Goal: Information Seeking & Learning: Learn about a topic

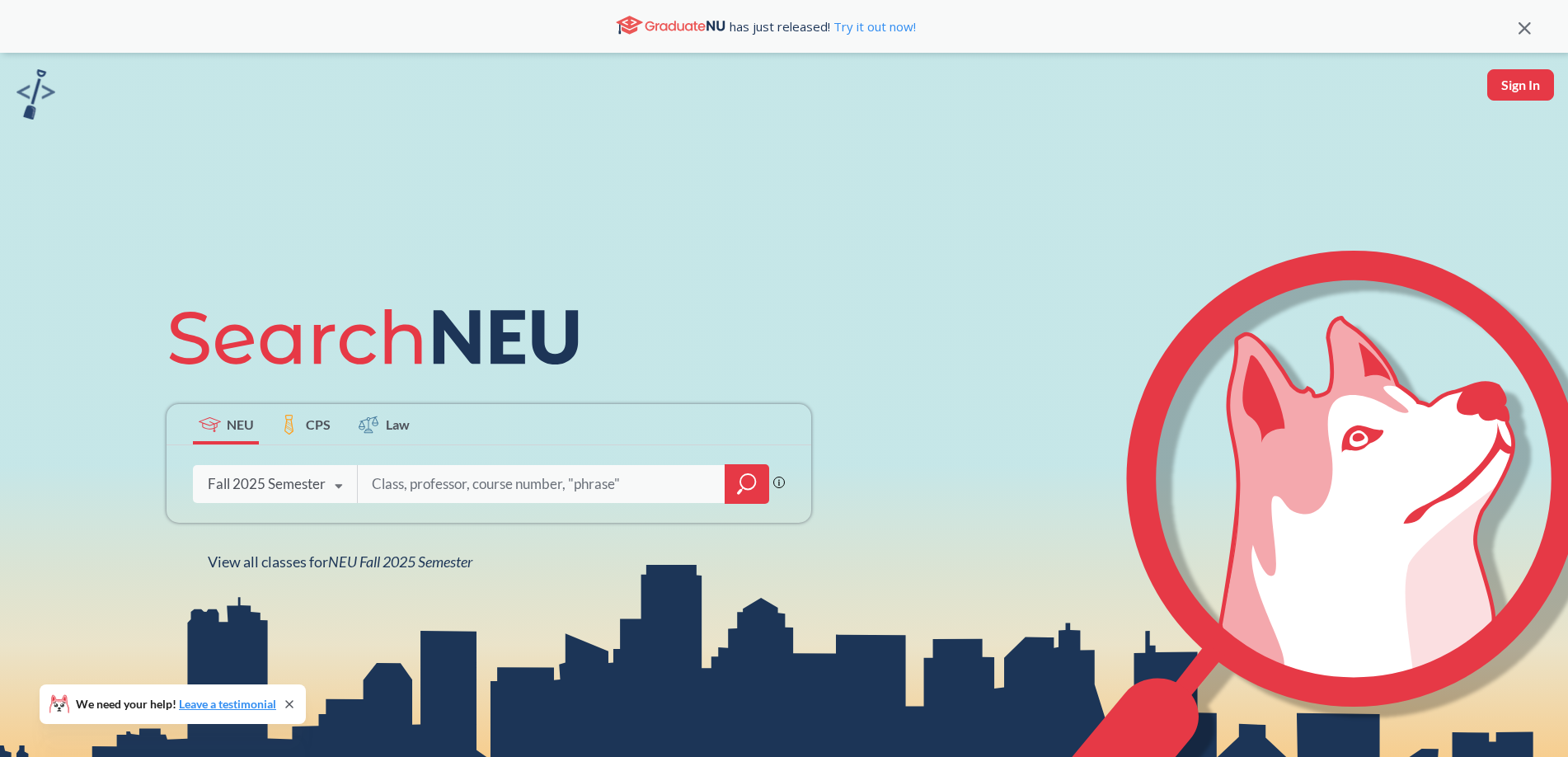
click at [416, 489] on input "search" at bounding box center [542, 484] width 343 height 35
type input "cs 3100"
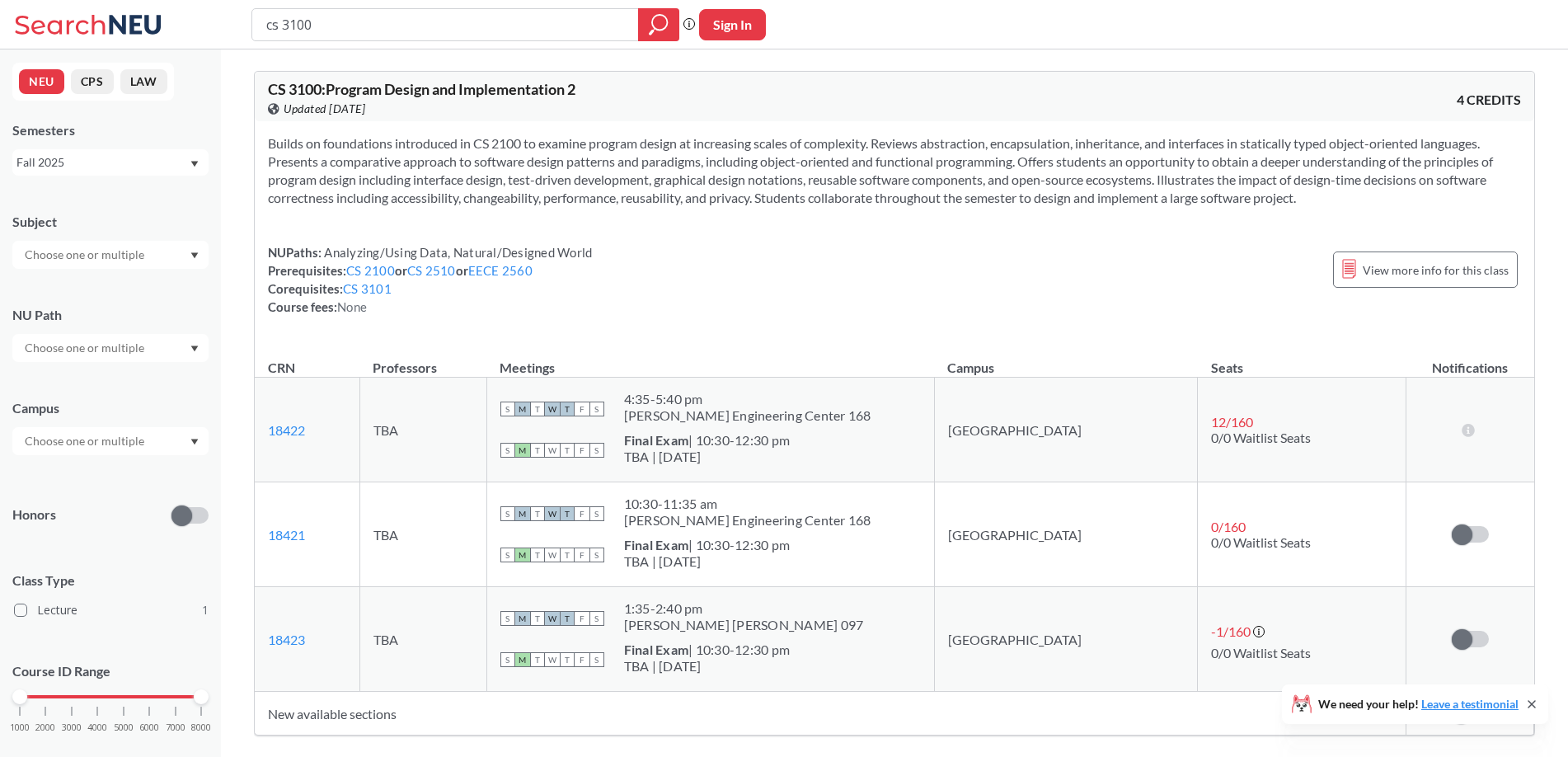
click at [99, 153] on div "Fall 2025" at bounding box center [103, 162] width 172 height 18
click at [89, 231] on div "Summer 2 2025" at bounding box center [110, 243] width 196 height 46
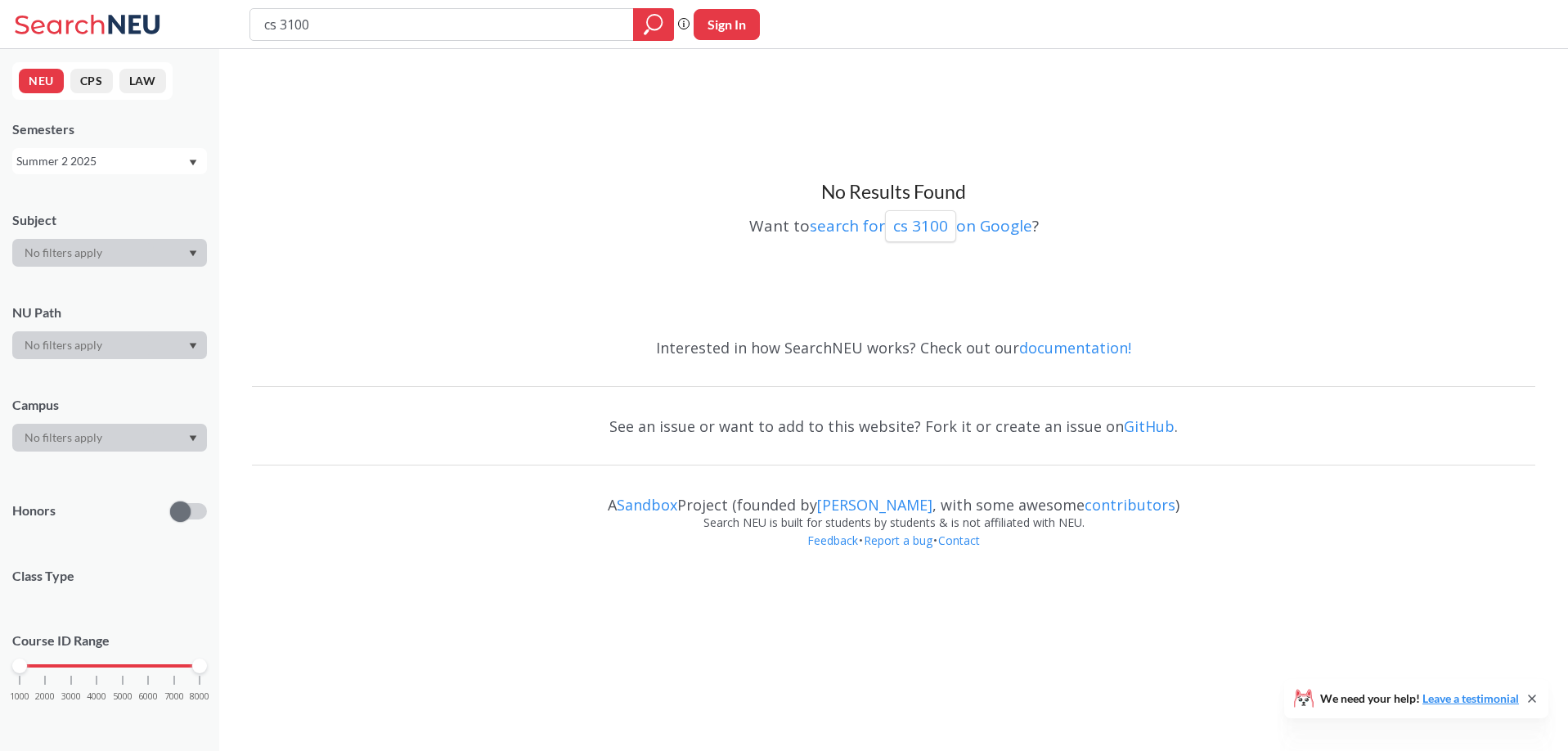
click at [424, 29] on input "cs 3100" at bounding box center [441, 24] width 359 height 28
click at [74, 145] on div "Semesters Summer 2 2025" at bounding box center [110, 147] width 194 height 54
click at [69, 156] on div "Summer 2 2025" at bounding box center [102, 161] width 171 height 18
click at [101, 249] on span "Summer 1 2025" at bounding box center [62, 250] width 84 height 18
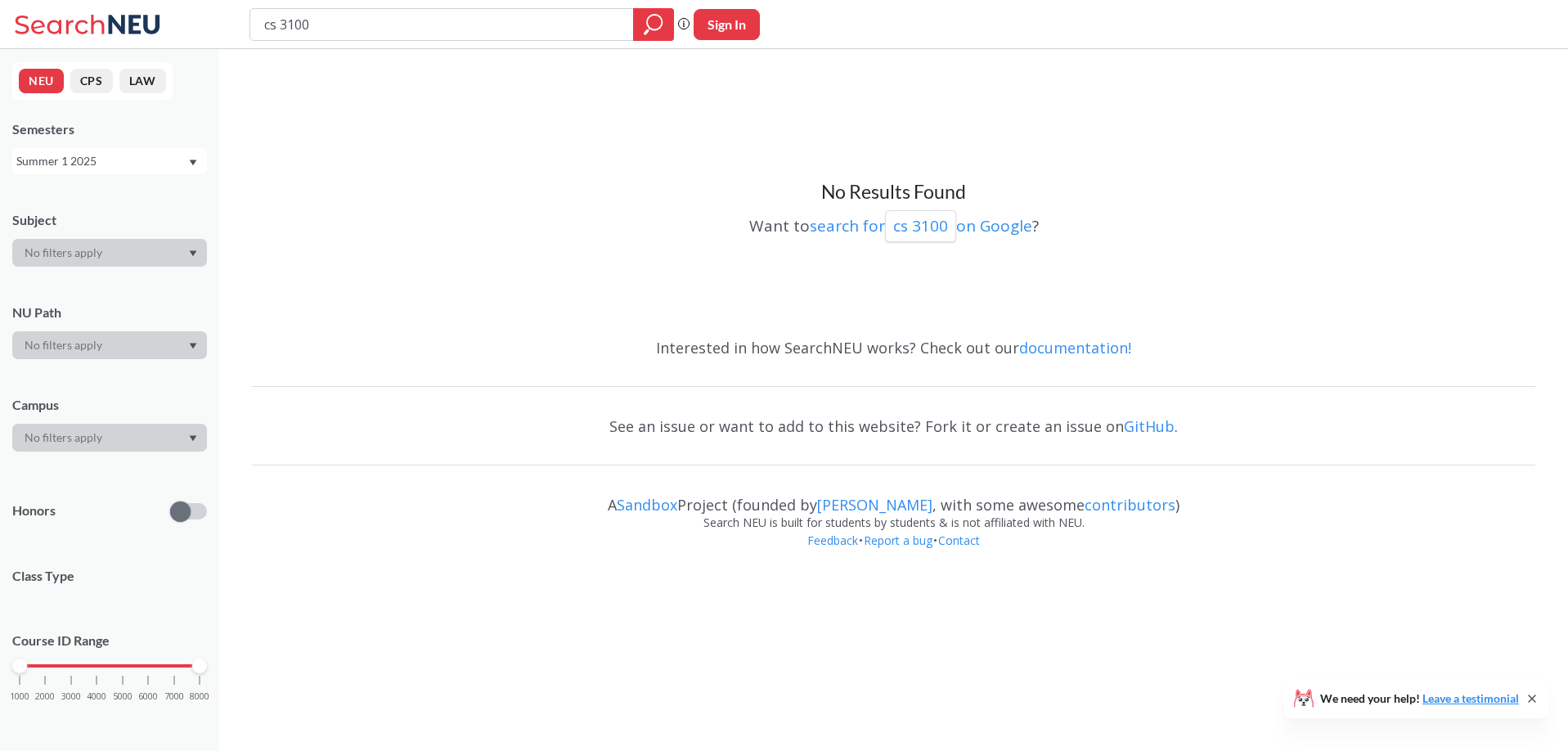
click at [89, 168] on div "Summer 1 2025" at bounding box center [102, 161] width 171 height 18
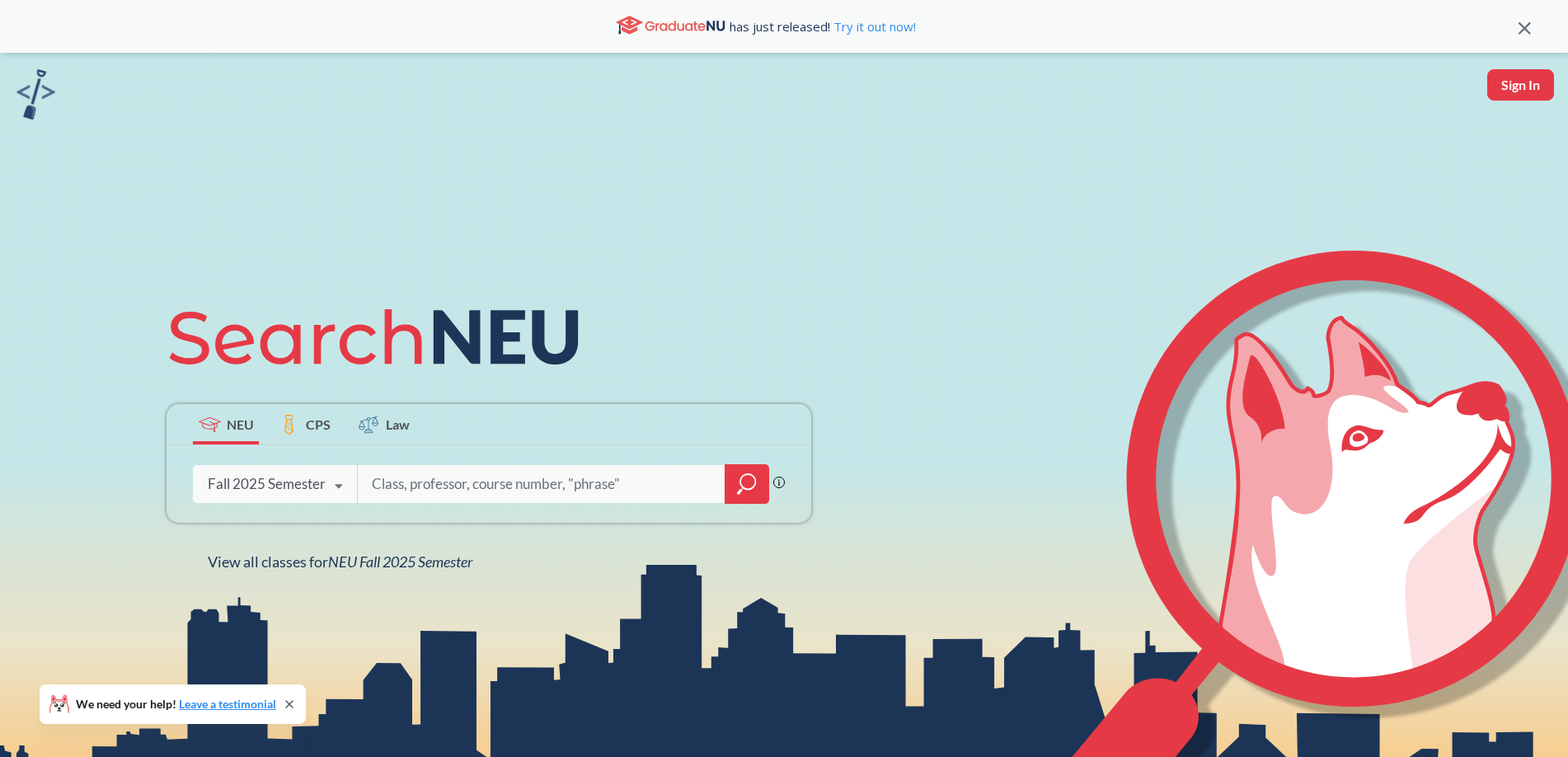
click at [300, 478] on div "Fall 2025 Semester" at bounding box center [267, 484] width 118 height 18
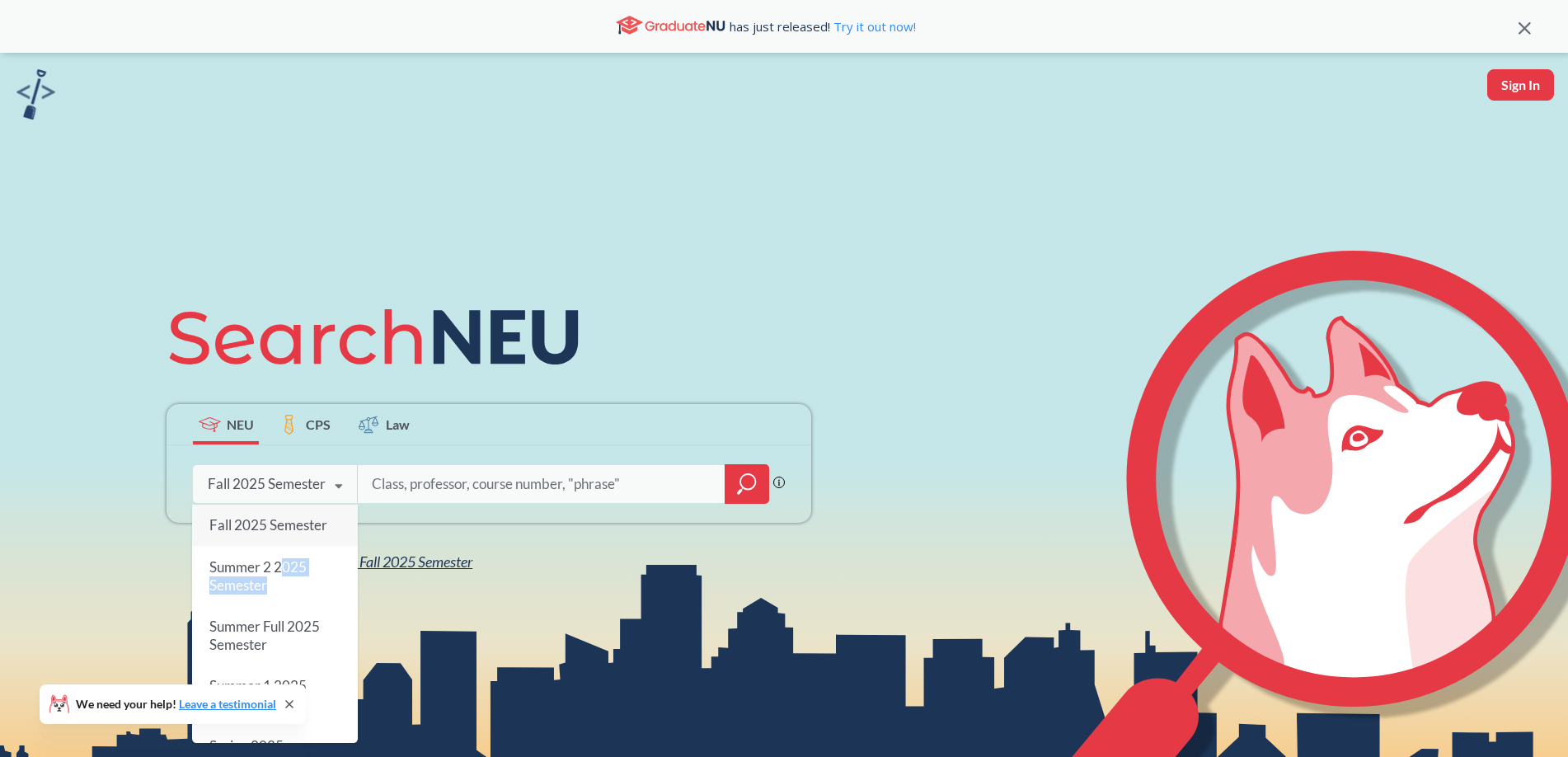
drag, startPoint x: 288, startPoint y: 580, endPoint x: 289, endPoint y: 567, distance: 13.0
click at [286, 572] on div "Summer 2 2025 Semester" at bounding box center [274, 576] width 166 height 59
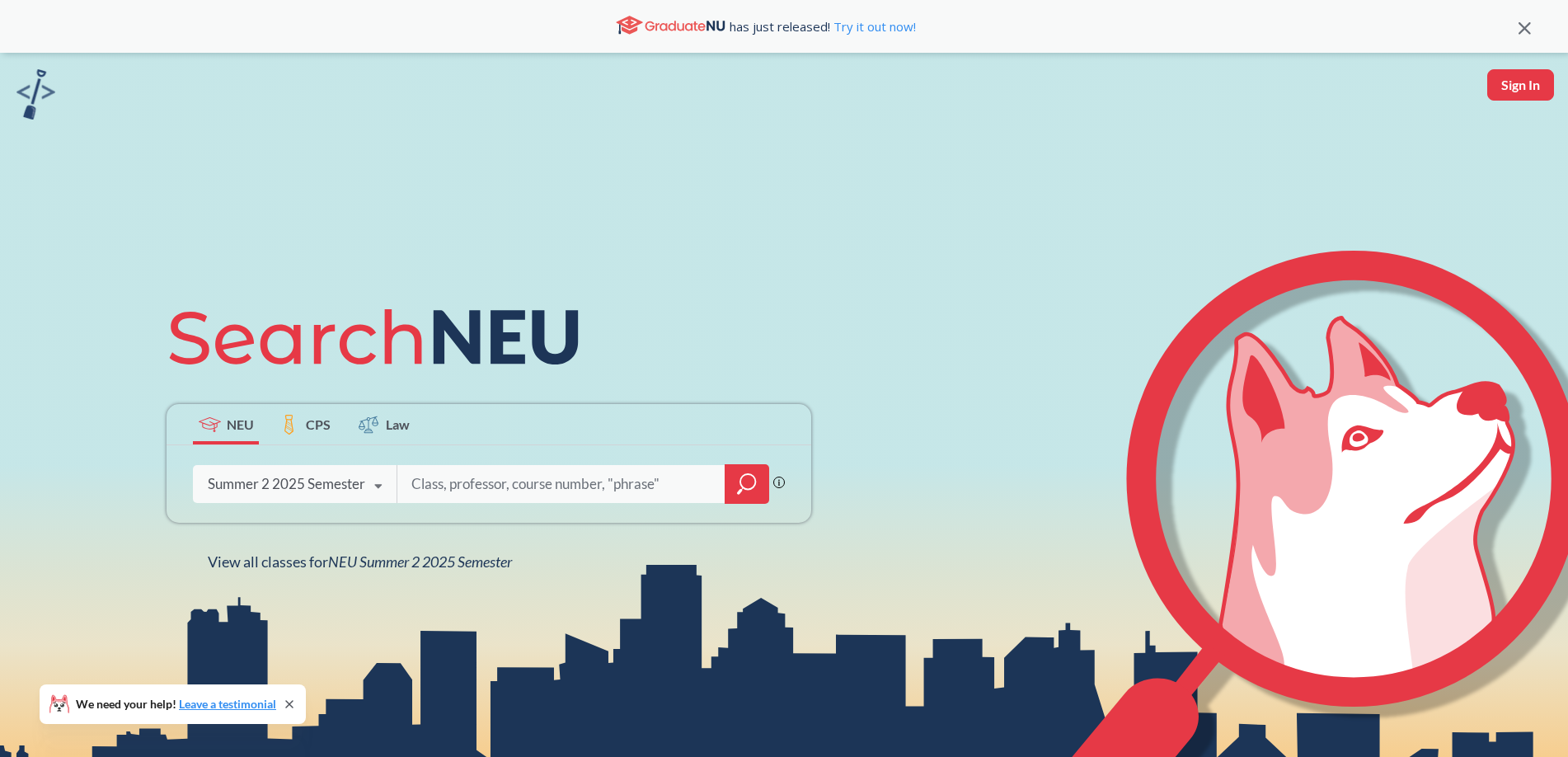
click at [402, 484] on div at bounding box center [582, 484] width 373 height 38
click at [427, 474] on input "search" at bounding box center [561, 484] width 303 height 35
type input "cs 3500"
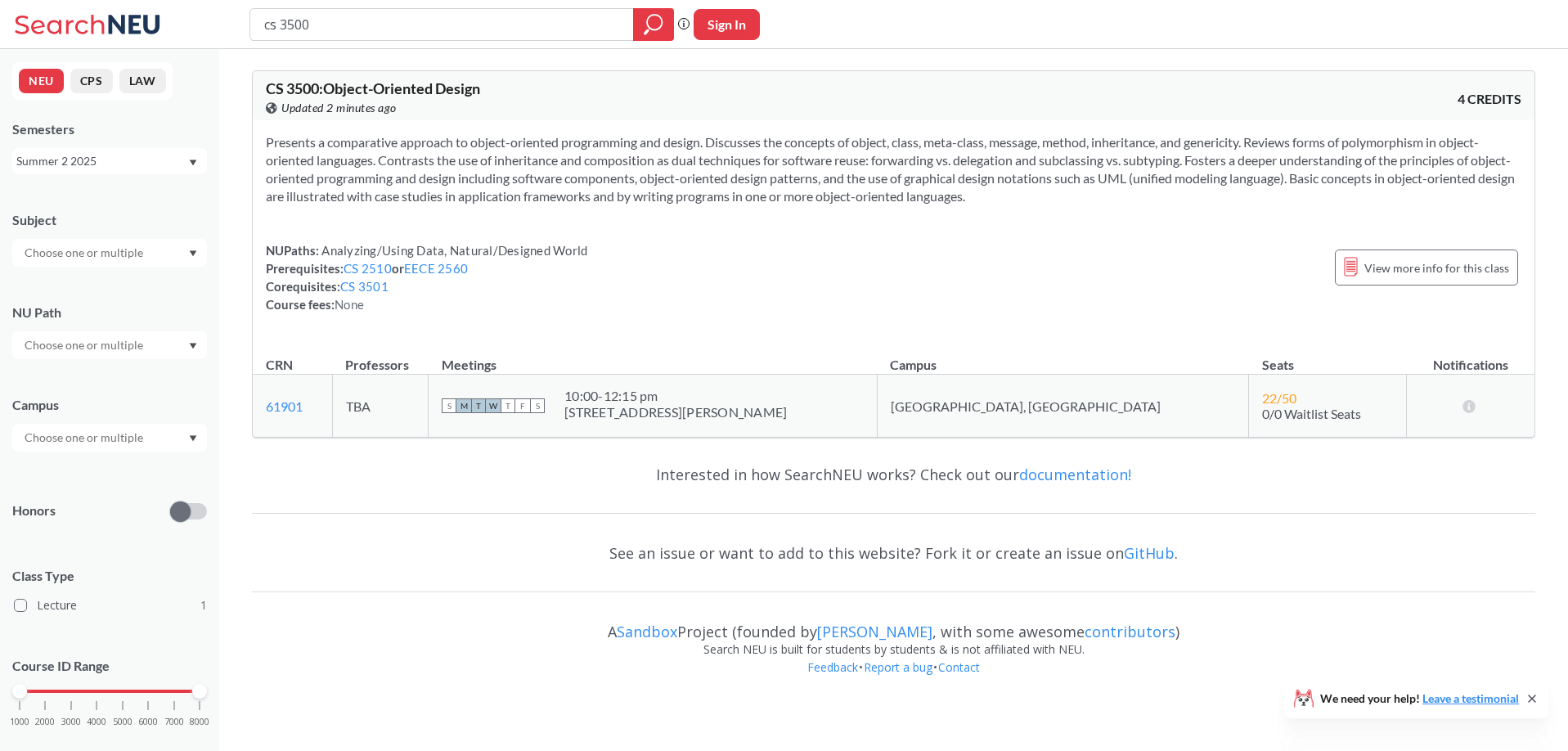
click at [105, 160] on div "Summer 2 2025" at bounding box center [102, 161] width 171 height 18
click at [88, 200] on div "Fall 2025" at bounding box center [113, 197] width 185 height 18
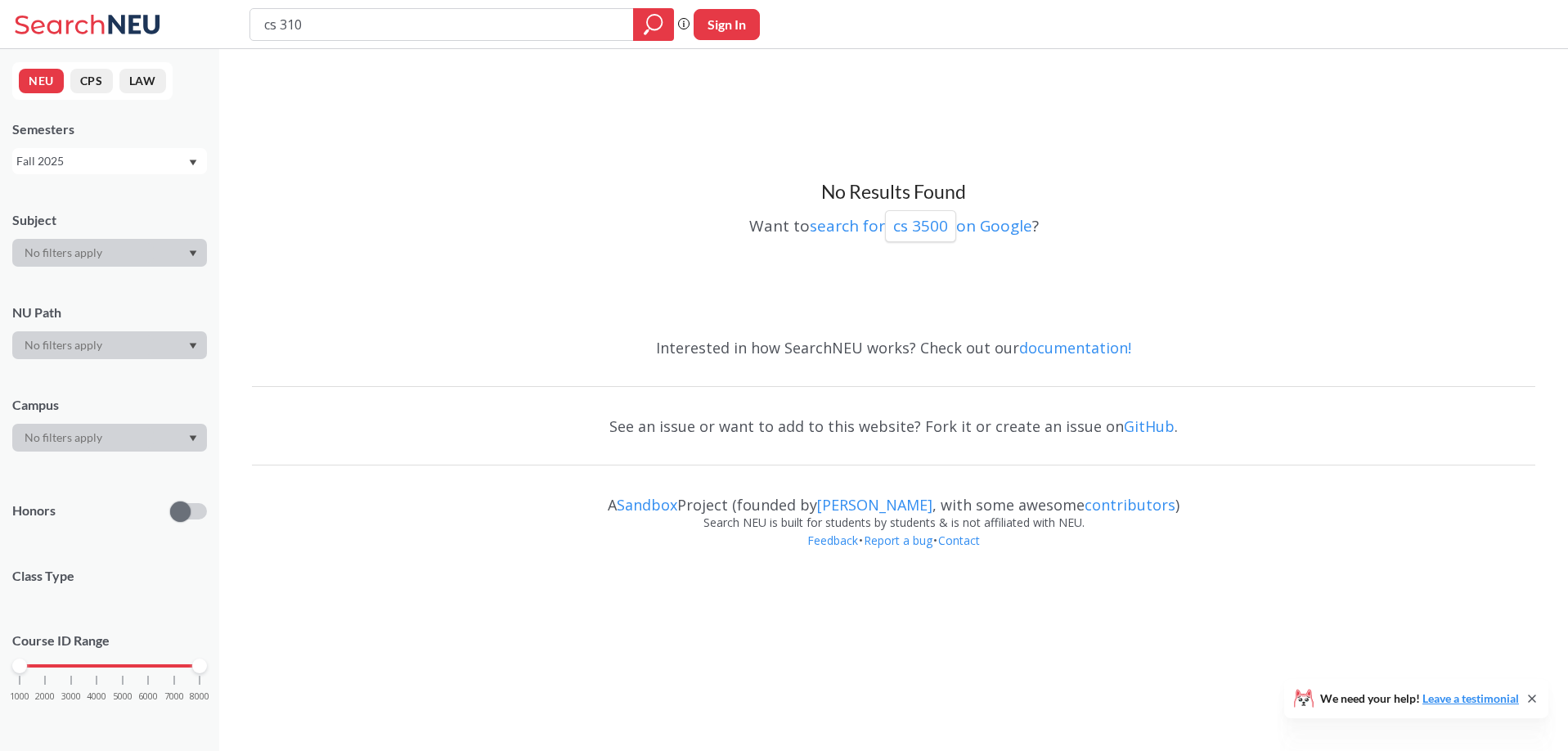
type input "cs 3100"
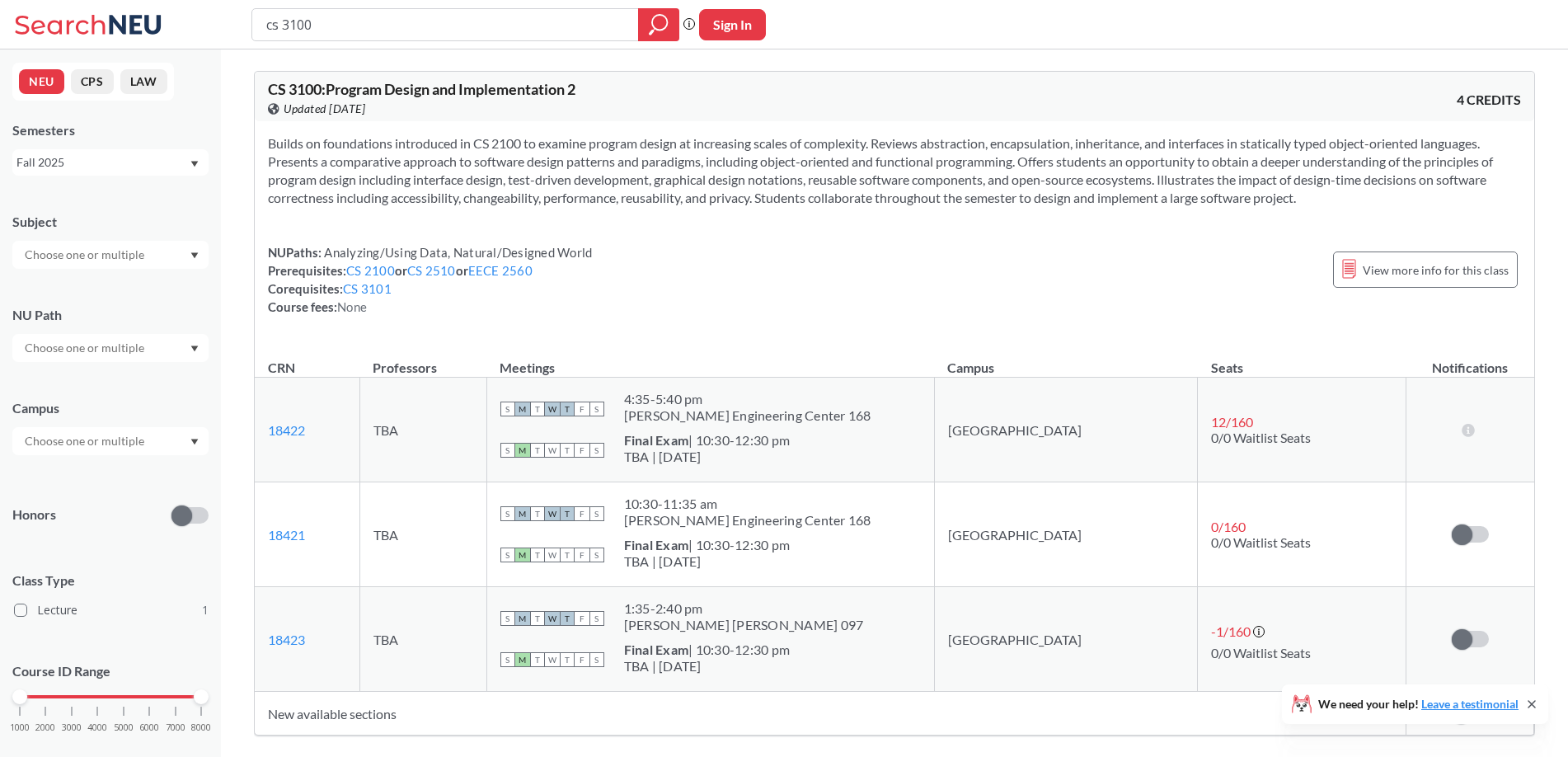
click at [368, 32] on input "cs 3100" at bounding box center [445, 24] width 361 height 28
type input "cs 3101"
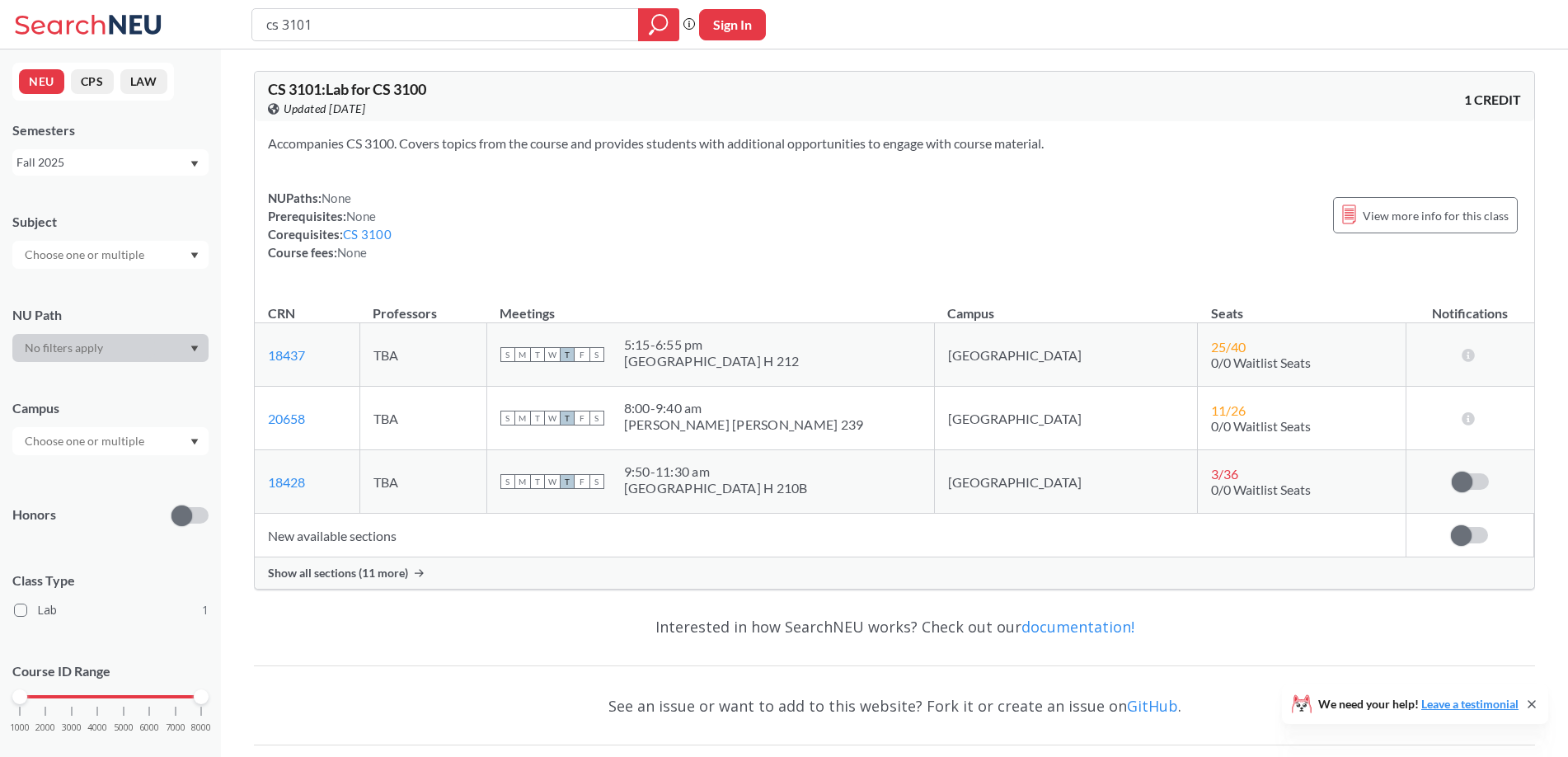
click at [329, 31] on input "cs 3101" at bounding box center [445, 24] width 361 height 28
type input "cs 3100"
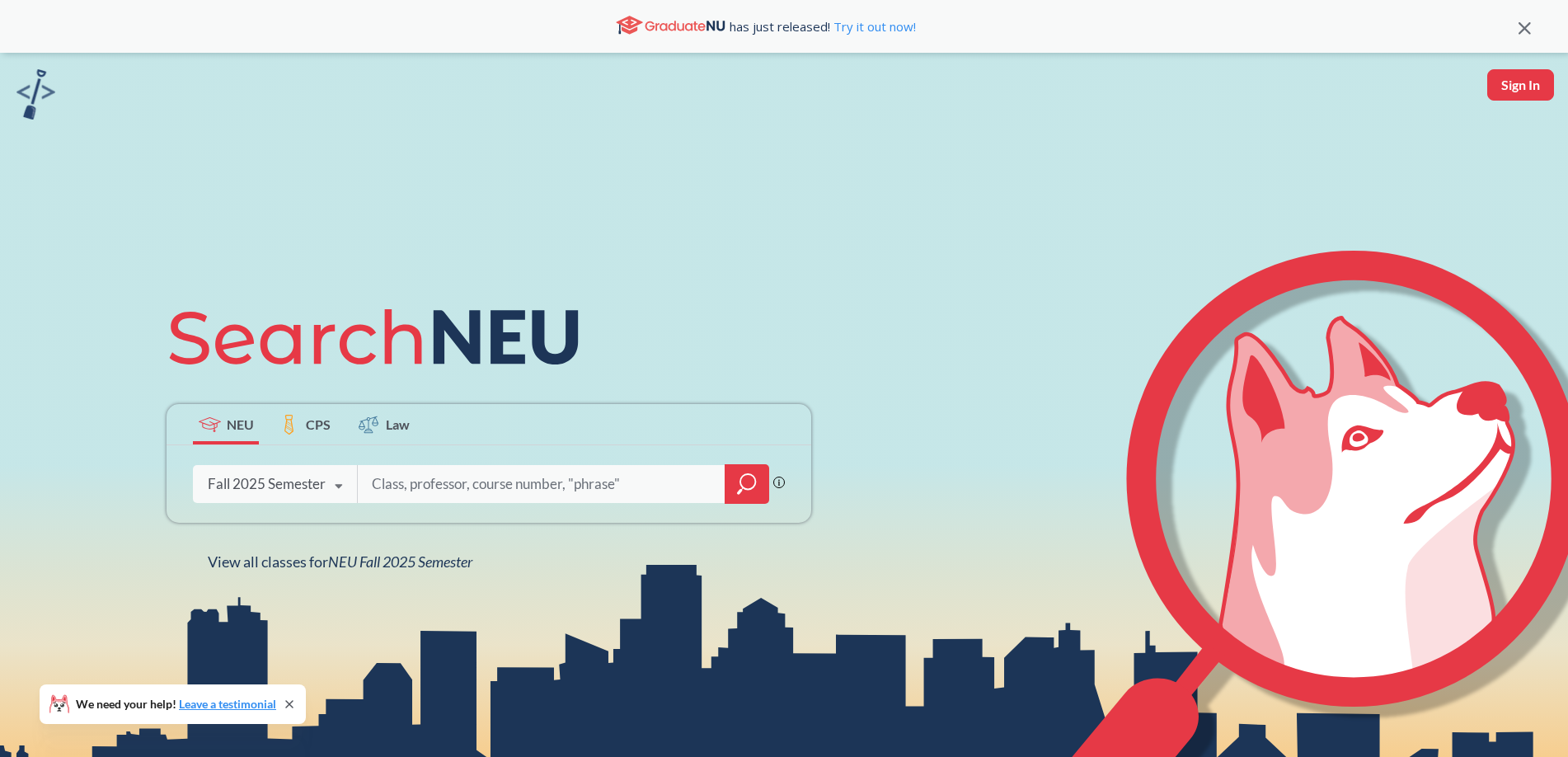
click at [323, 493] on icon at bounding box center [338, 487] width 31 height 47
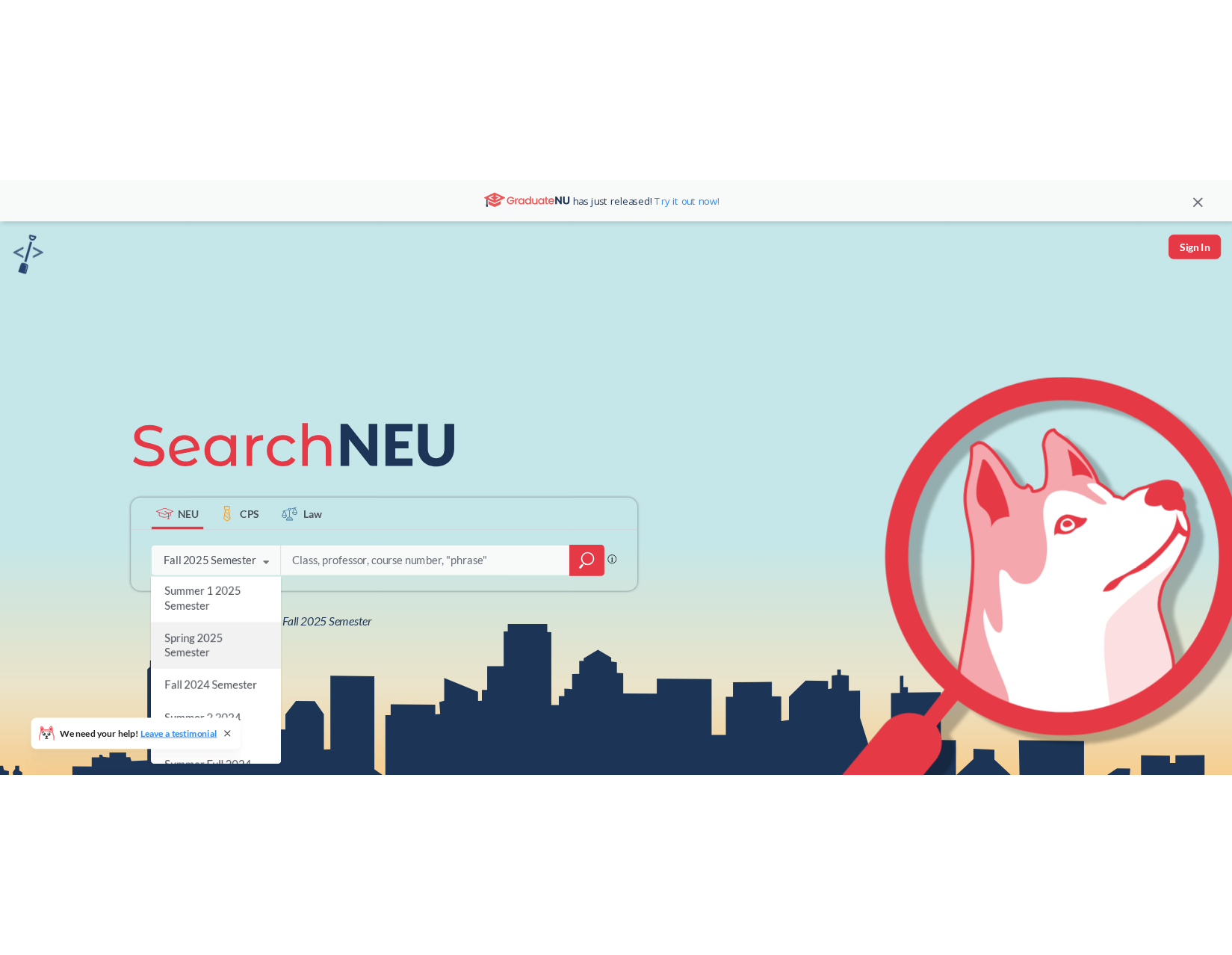
scroll to position [149, 0]
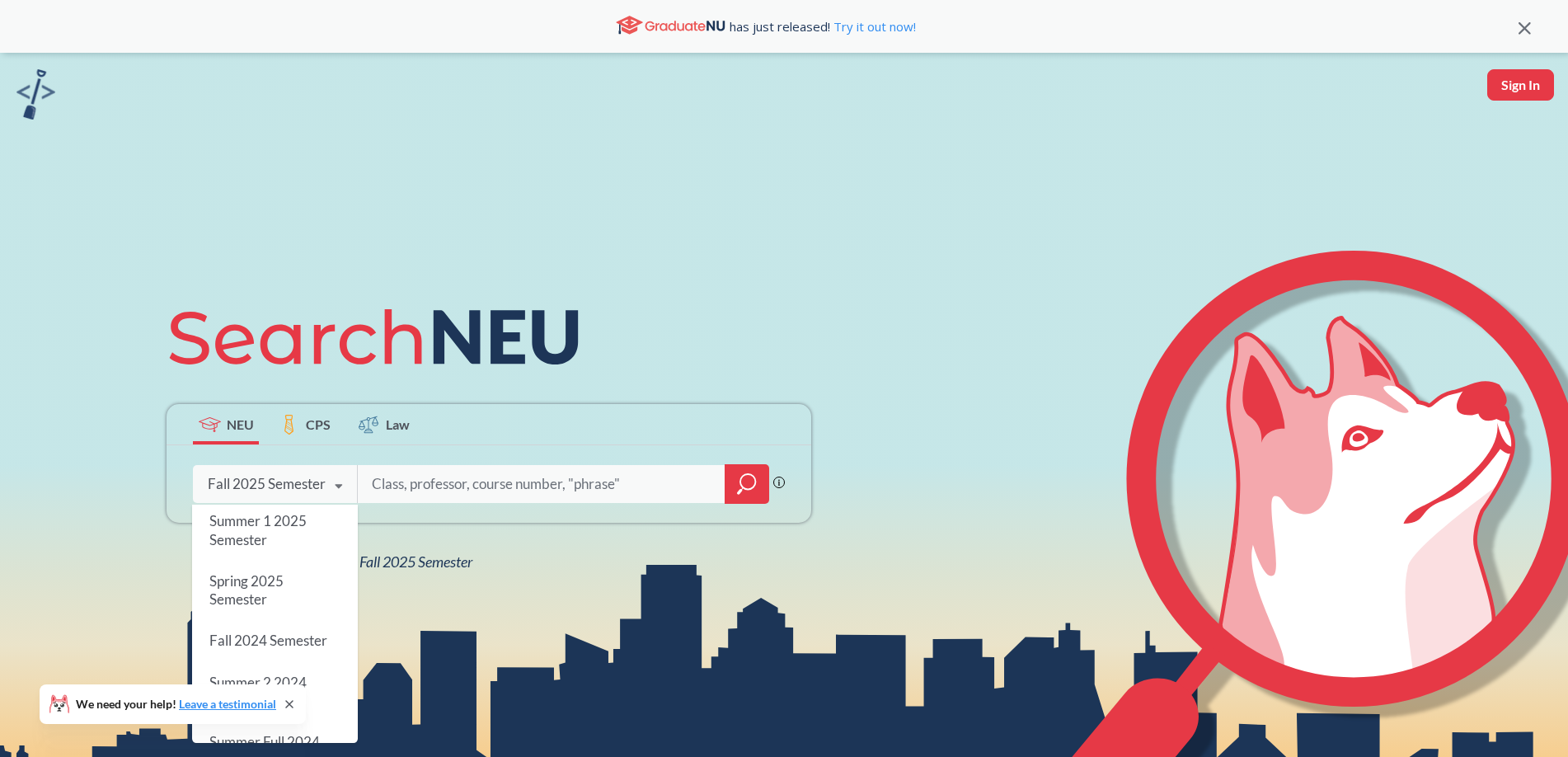
click at [262, 594] on span "Spring 2025 Semester" at bounding box center [246, 589] width 75 height 36
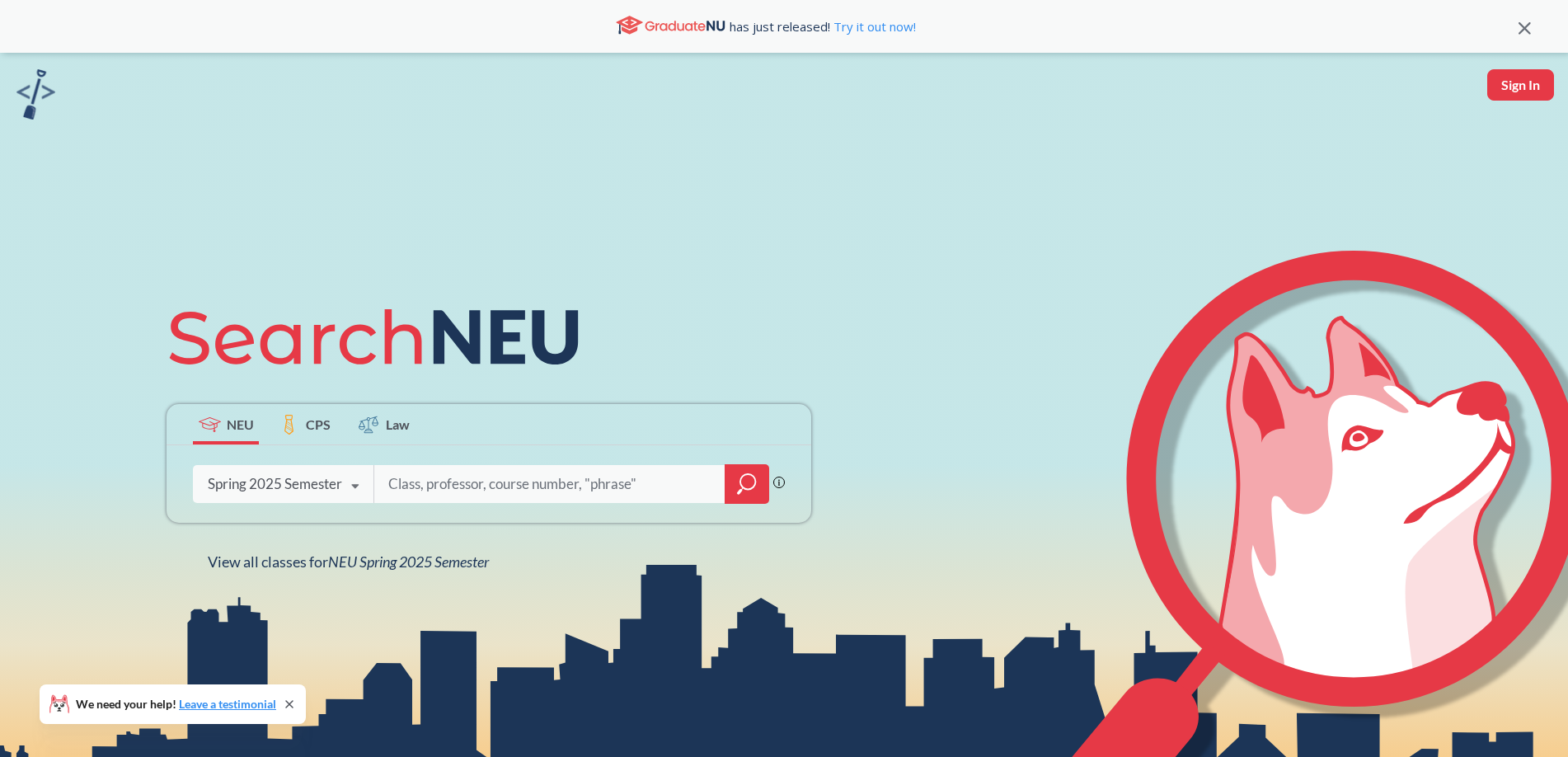
click at [439, 478] on input "search" at bounding box center [549, 484] width 327 height 35
type input "cs 4500"
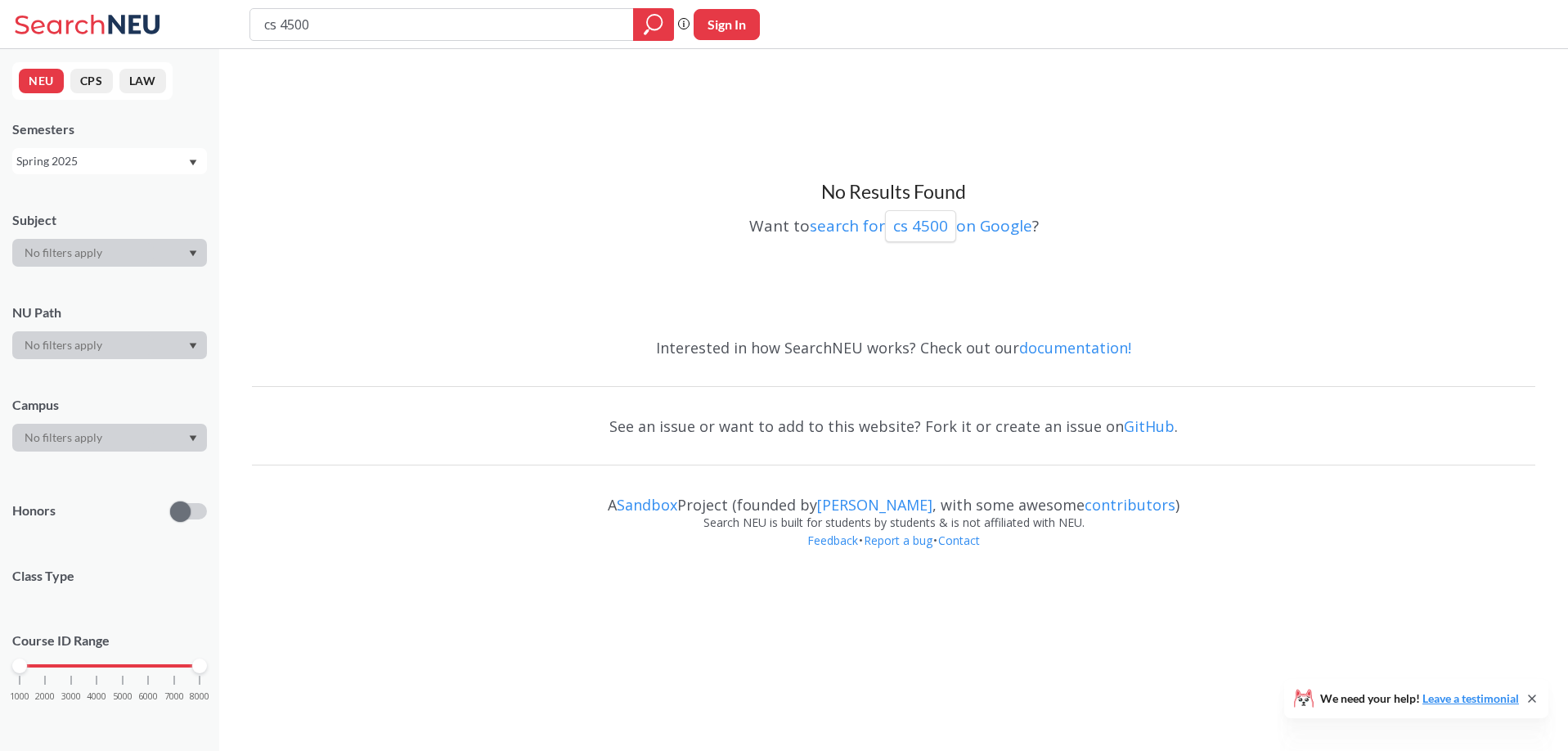
click at [319, 26] on input "cs 4500" at bounding box center [441, 24] width 359 height 28
type input "cs 4530"
